Goal: Task Accomplishment & Management: Use online tool/utility

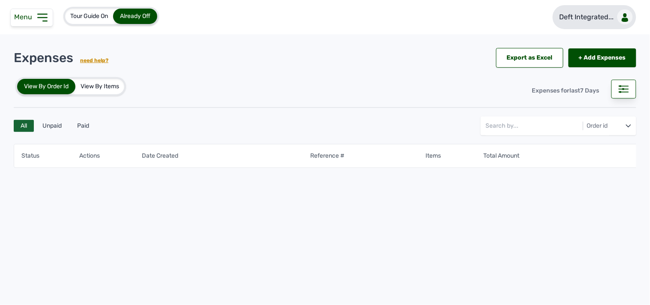
click at [581, 20] on p "Deft Integrated..." at bounding box center [586, 17] width 54 height 10
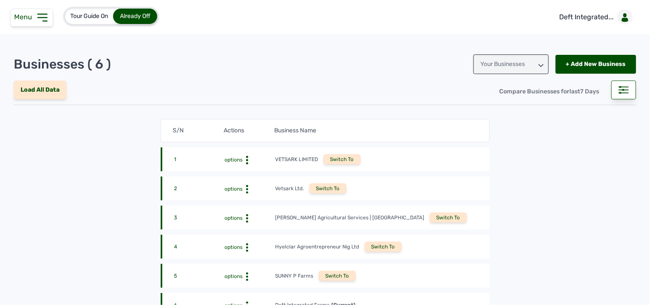
click at [35, 21] on div "Menu" at bounding box center [31, 18] width 43 height 18
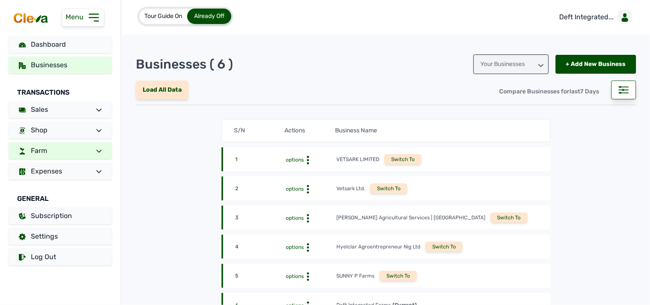
click at [72, 146] on link "Farm" at bounding box center [60, 150] width 103 height 17
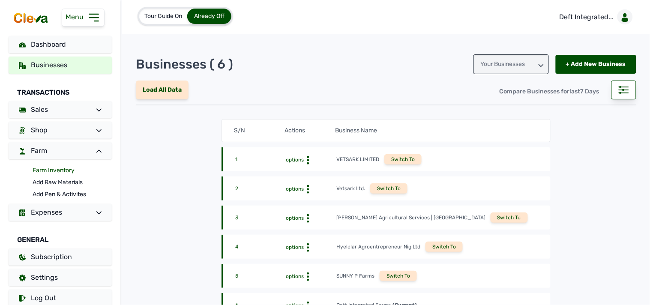
click at [64, 169] on link "Farm Inventory" at bounding box center [72, 170] width 79 height 12
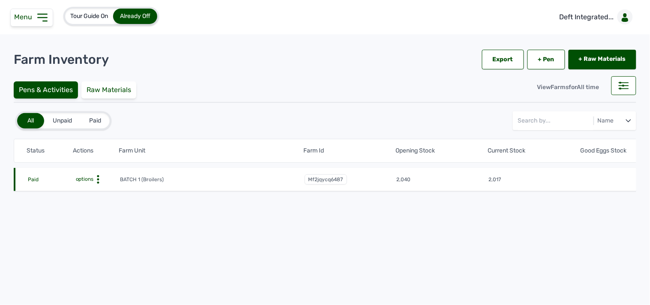
click at [100, 173] on tr "Paid options BATCH 1 (Broilers) mf2jqycq6487 2,040 2,017 Week 1, Day 6 of 8 wee…" at bounding box center [534, 179] width 1040 height 23
click at [96, 180] on icon at bounding box center [98, 179] width 9 height 9
drag, startPoint x: 89, startPoint y: 189, endPoint x: 93, endPoint y: 180, distance: 9.8
click at [90, 184] on div "Farm Activities Edit Disable" at bounding box center [88, 203] width 62 height 39
click at [101, 189] on div "Farm Activities" at bounding box center [88, 193] width 61 height 10
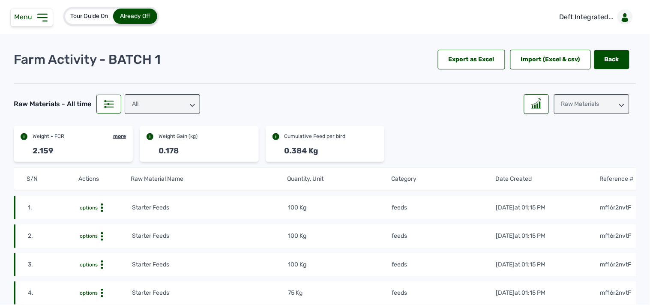
click at [575, 101] on div "Raw Materials" at bounding box center [591, 104] width 75 height 20
click at [170, 97] on div "All" at bounding box center [162, 104] width 75 height 20
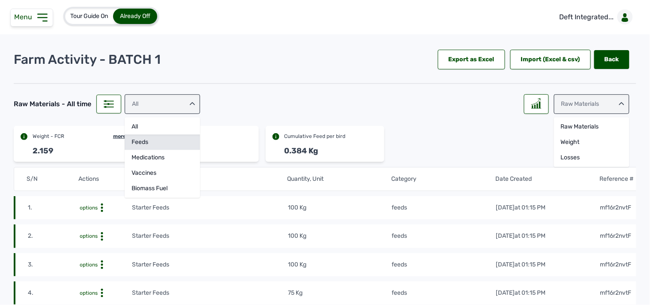
click at [156, 140] on div "feeds" at bounding box center [162, 142] width 75 height 15
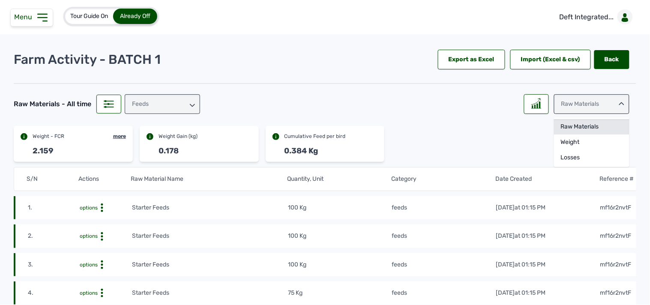
click at [583, 127] on div "Raw Materials" at bounding box center [591, 126] width 75 height 15
click at [535, 105] on rect at bounding box center [535, 106] width 1 height 3
